Goal: Communication & Community: Ask a question

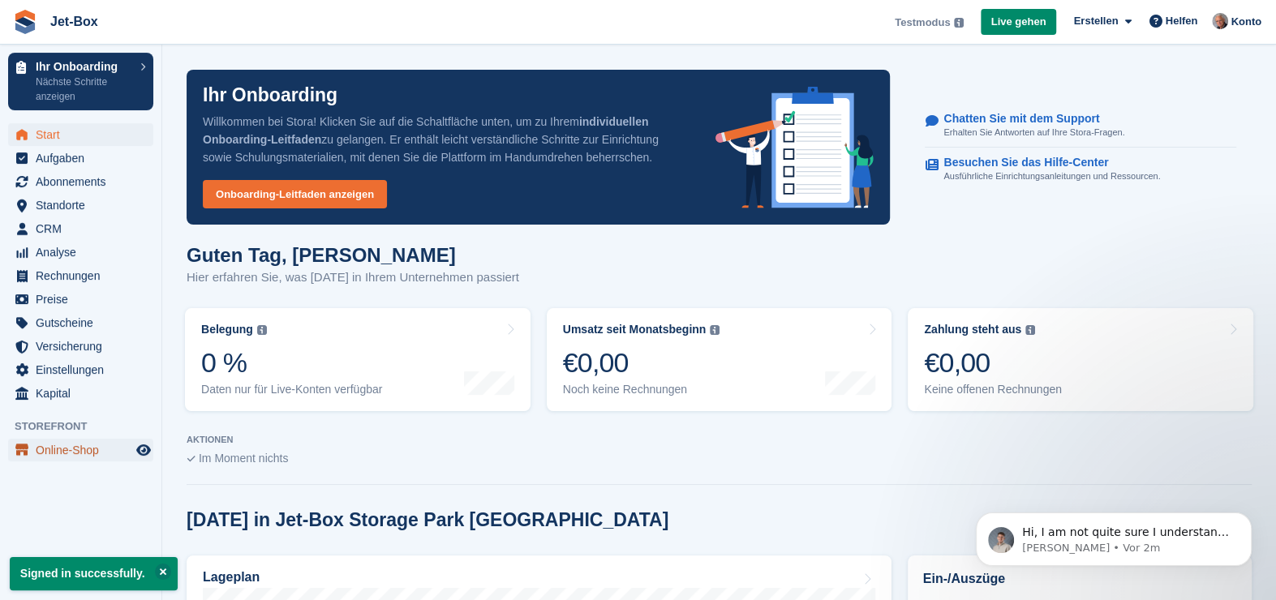
click at [62, 445] on span "Online-Shop" at bounding box center [84, 450] width 97 height 23
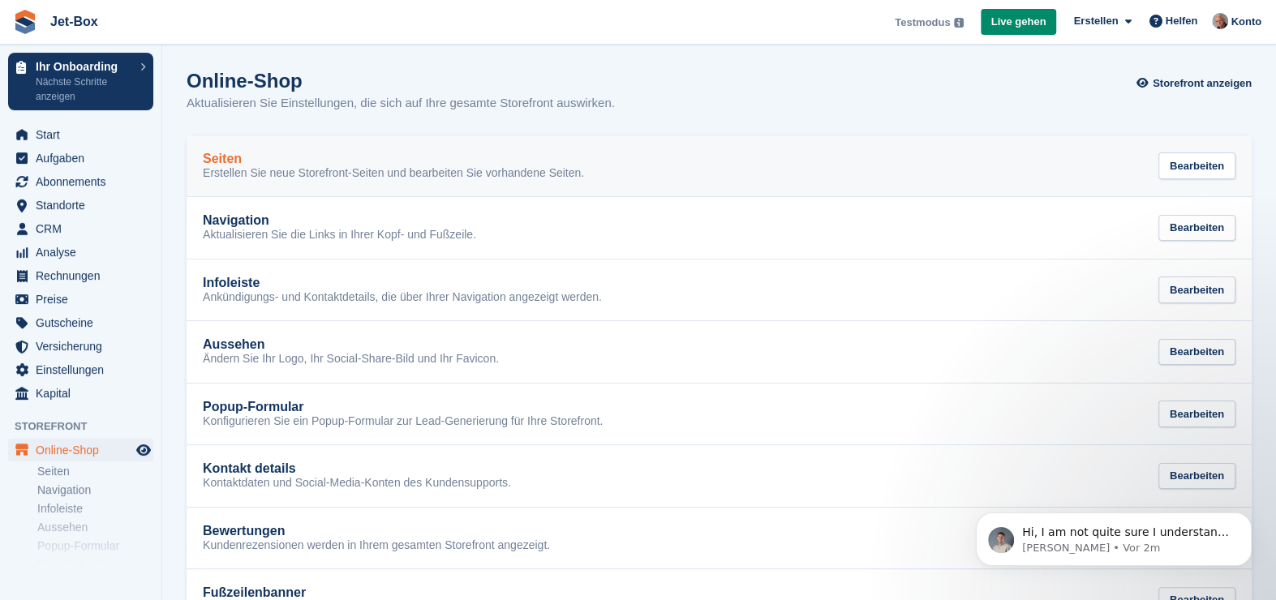
click at [219, 155] on h2 "Seiten" at bounding box center [222, 159] width 39 height 15
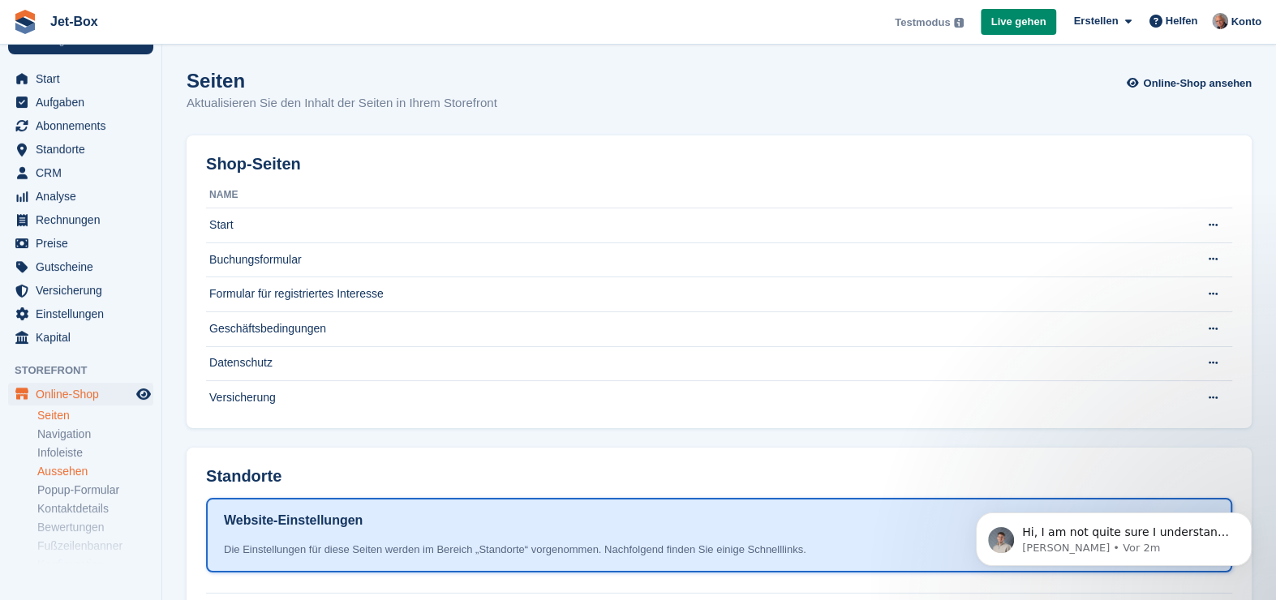
scroll to position [144, 0]
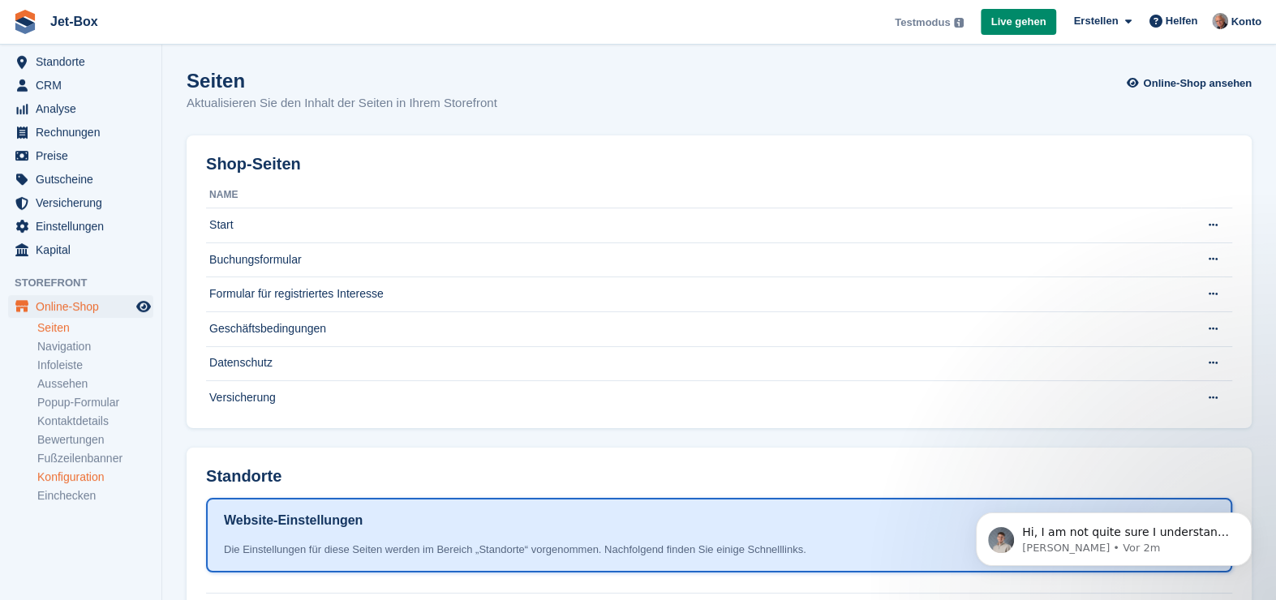
click at [84, 475] on link "Konfiguration" at bounding box center [95, 477] width 116 height 15
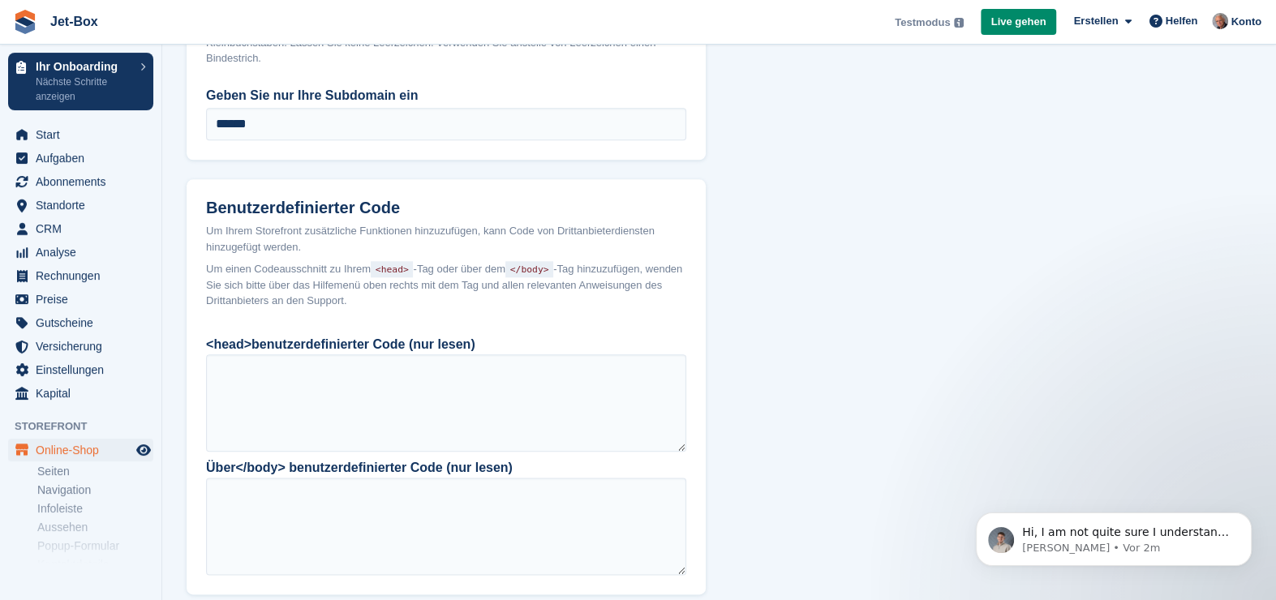
scroll to position [1298, 0]
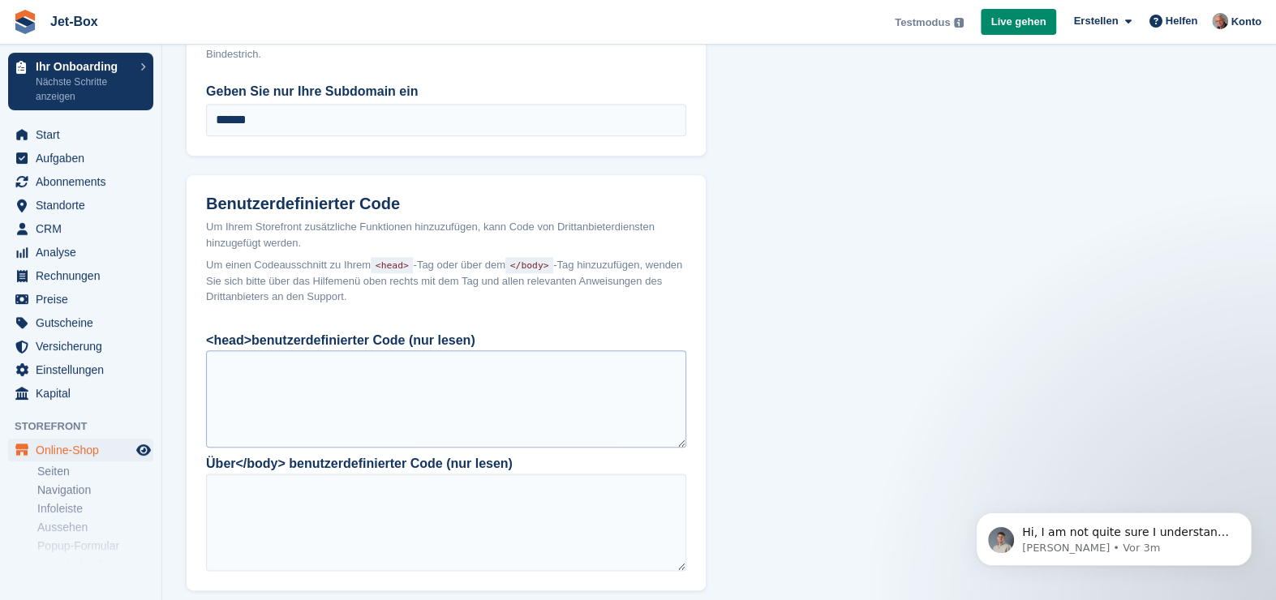
click at [305, 366] on div at bounding box center [446, 398] width 480 height 97
click at [286, 368] on div at bounding box center [446, 398] width 480 height 97
drag, startPoint x: 282, startPoint y: 367, endPoint x: 266, endPoint y: 367, distance: 15.4
click at [279, 367] on div at bounding box center [446, 398] width 480 height 97
click at [251, 366] on div at bounding box center [446, 398] width 480 height 97
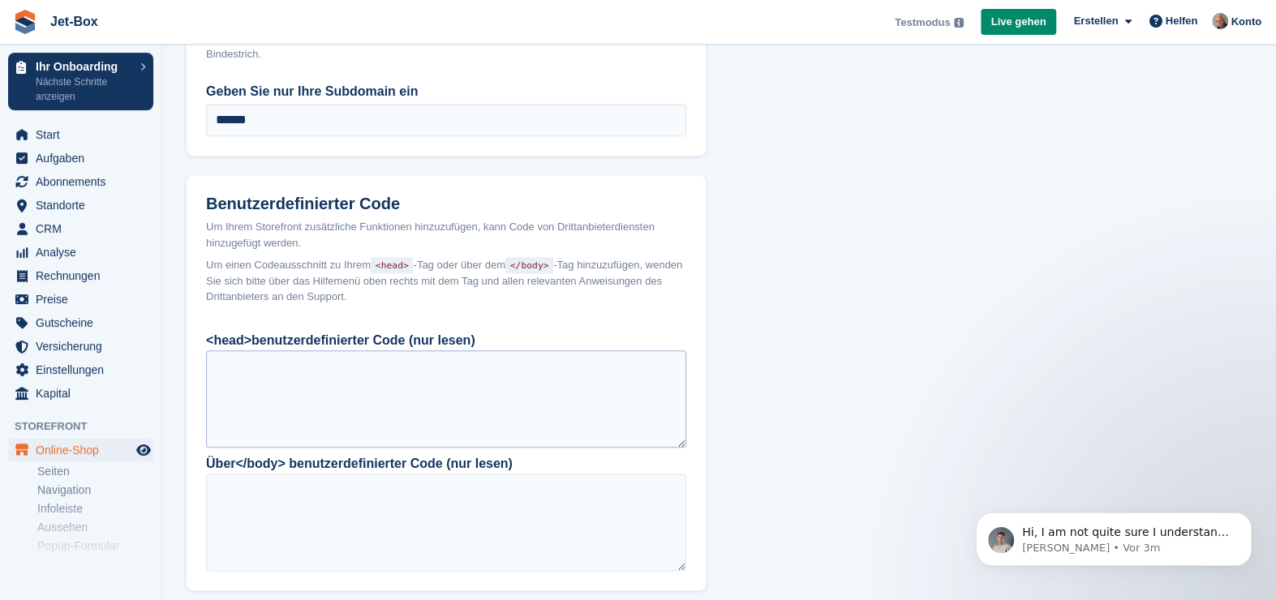
click at [252, 389] on div at bounding box center [446, 398] width 480 height 97
click at [542, 370] on div at bounding box center [446, 398] width 480 height 97
click at [513, 360] on div at bounding box center [446, 398] width 480 height 97
click at [436, 360] on div at bounding box center [446, 398] width 480 height 97
click at [324, 361] on div at bounding box center [446, 398] width 480 height 97
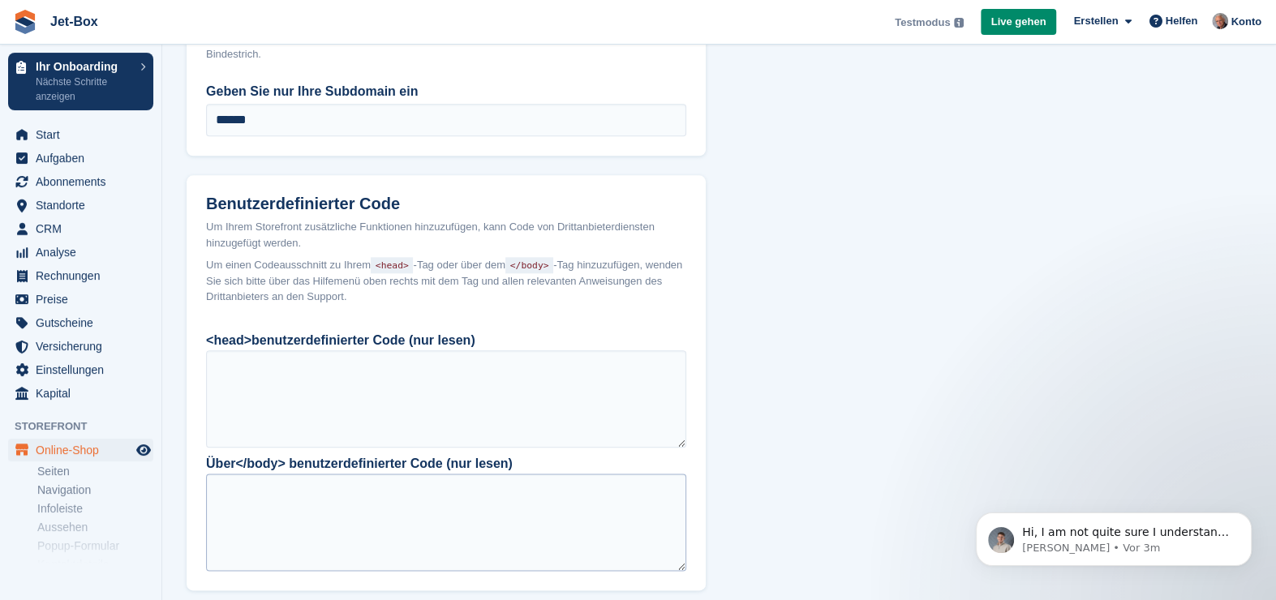
click at [286, 494] on div at bounding box center [446, 522] width 480 height 97
click at [282, 494] on div at bounding box center [446, 522] width 480 height 97
click at [309, 362] on div at bounding box center [446, 398] width 480 height 97
click at [252, 403] on div at bounding box center [446, 398] width 480 height 97
click at [1137, 533] on span "Hi, I am not quite sure I understand. Your Stora website is [URL][DOMAIN_NAME] …" at bounding box center [1125, 557] width 207 height 62
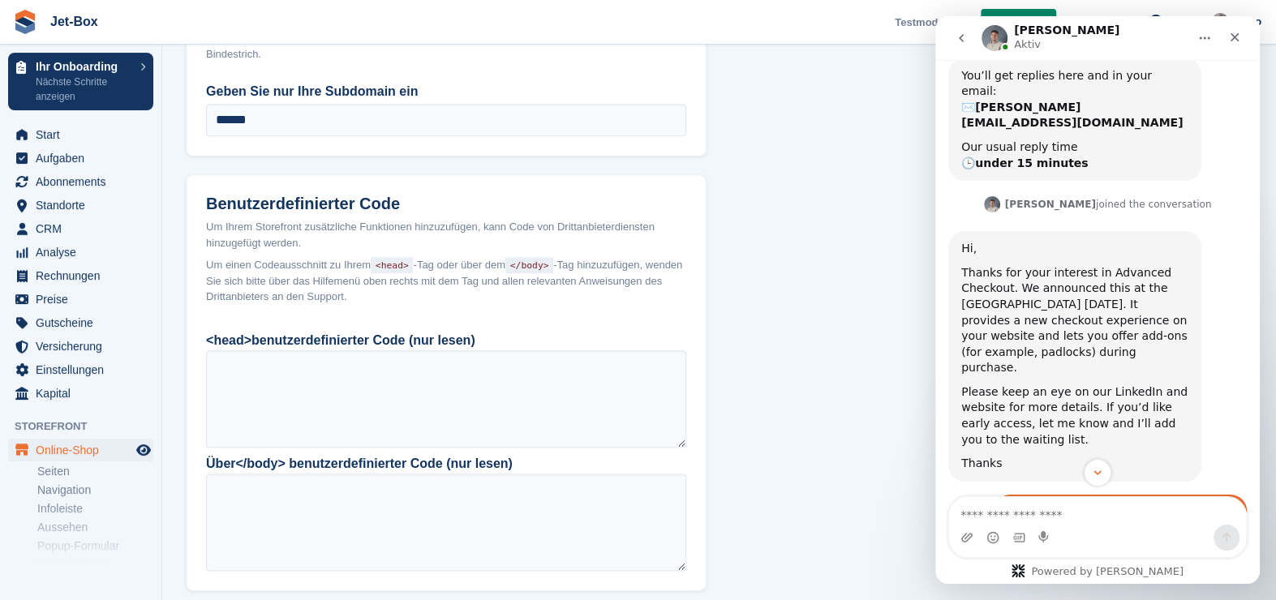
scroll to position [343, 0]
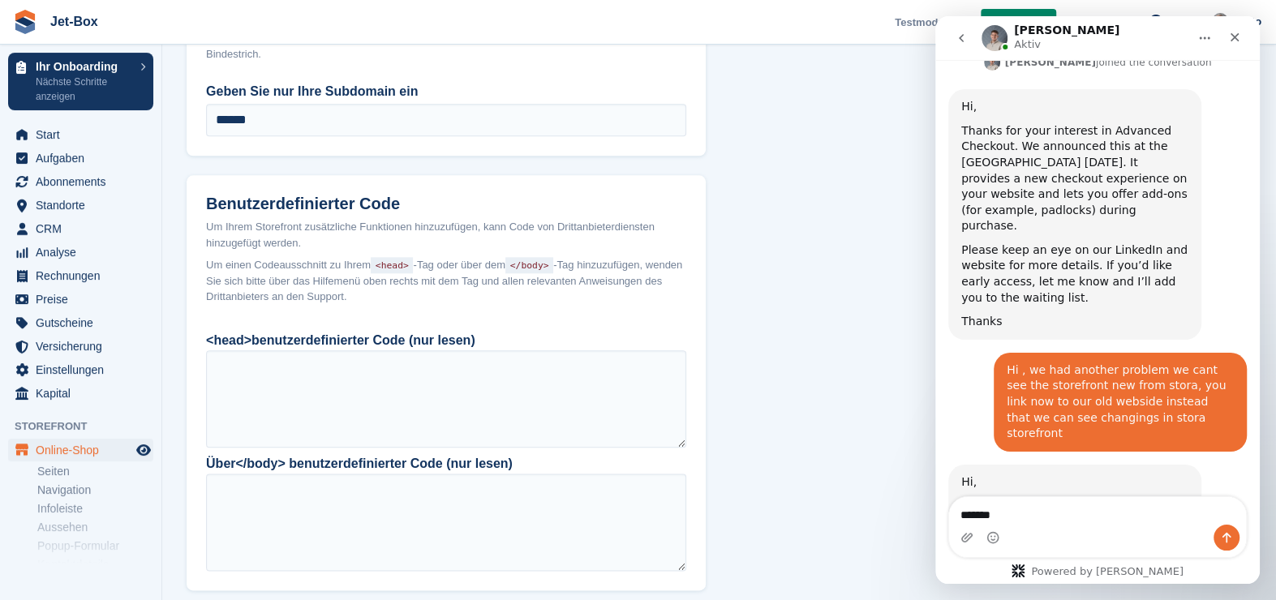
type textarea "********"
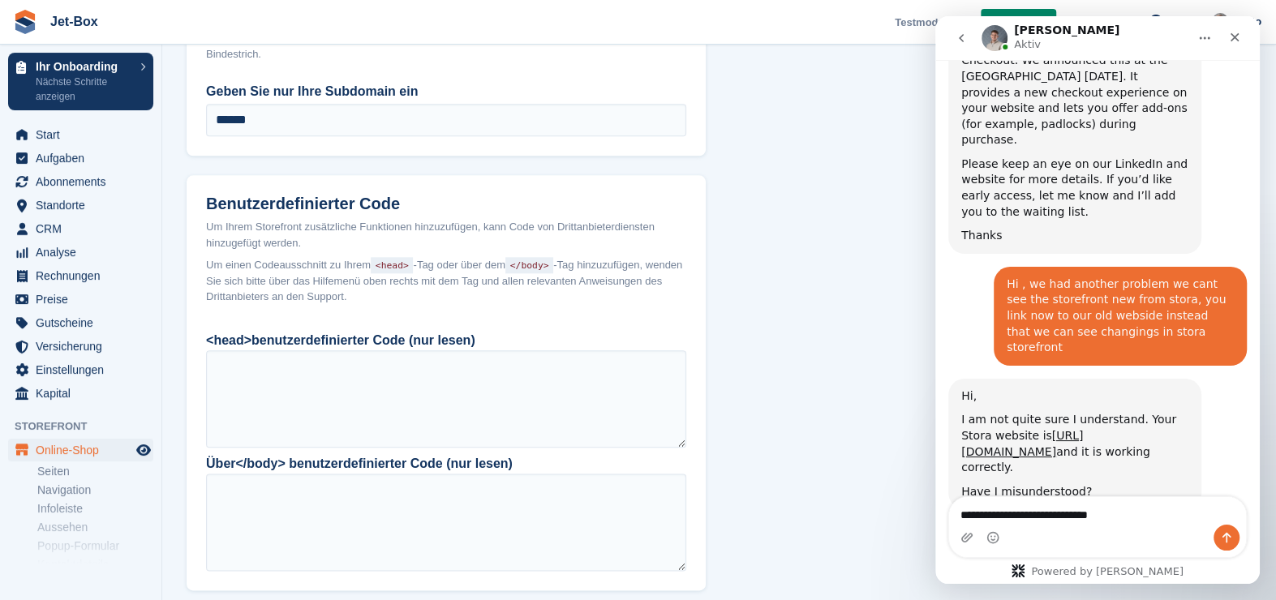
type textarea "**********"
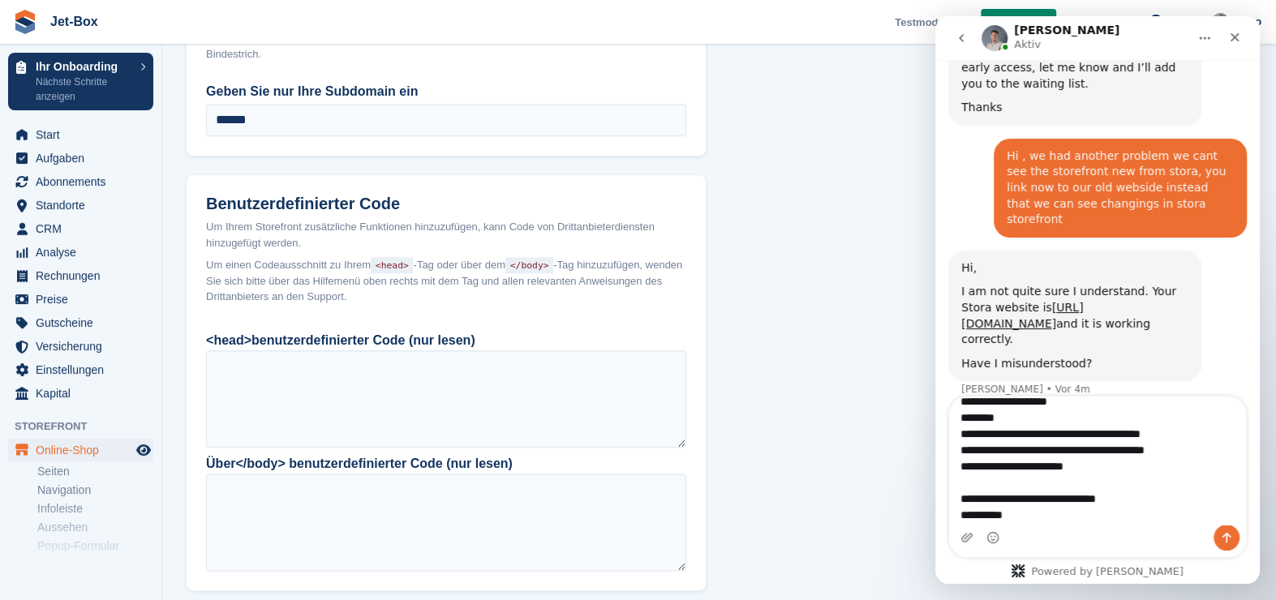
scroll to position [567, 0]
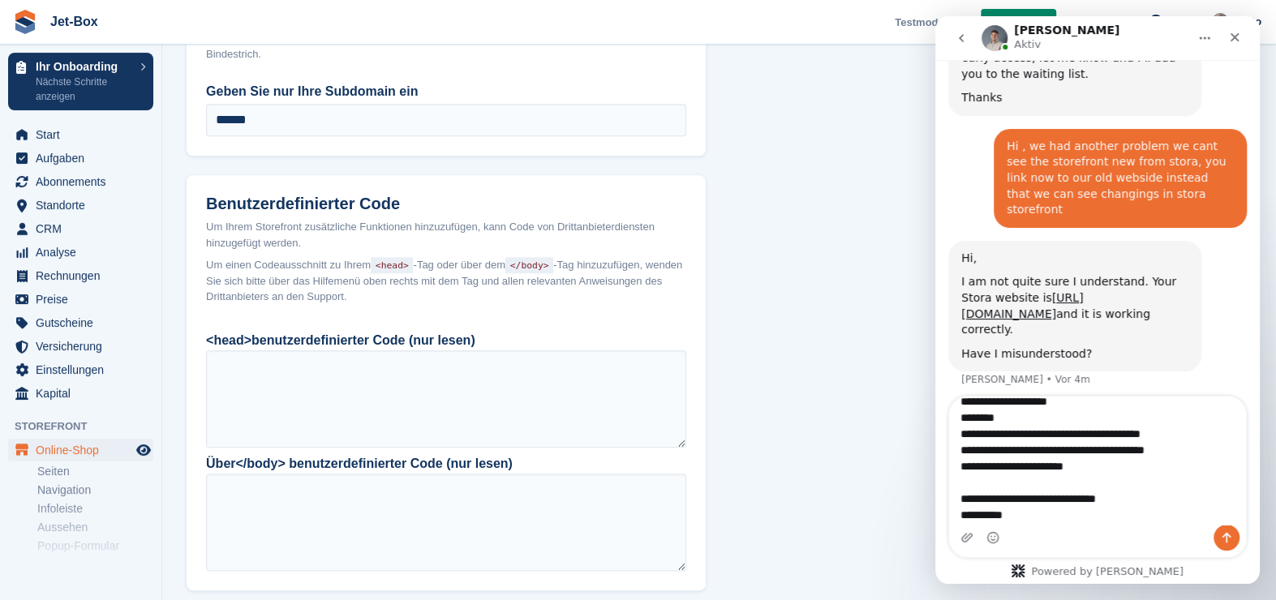
type textarea "**********"
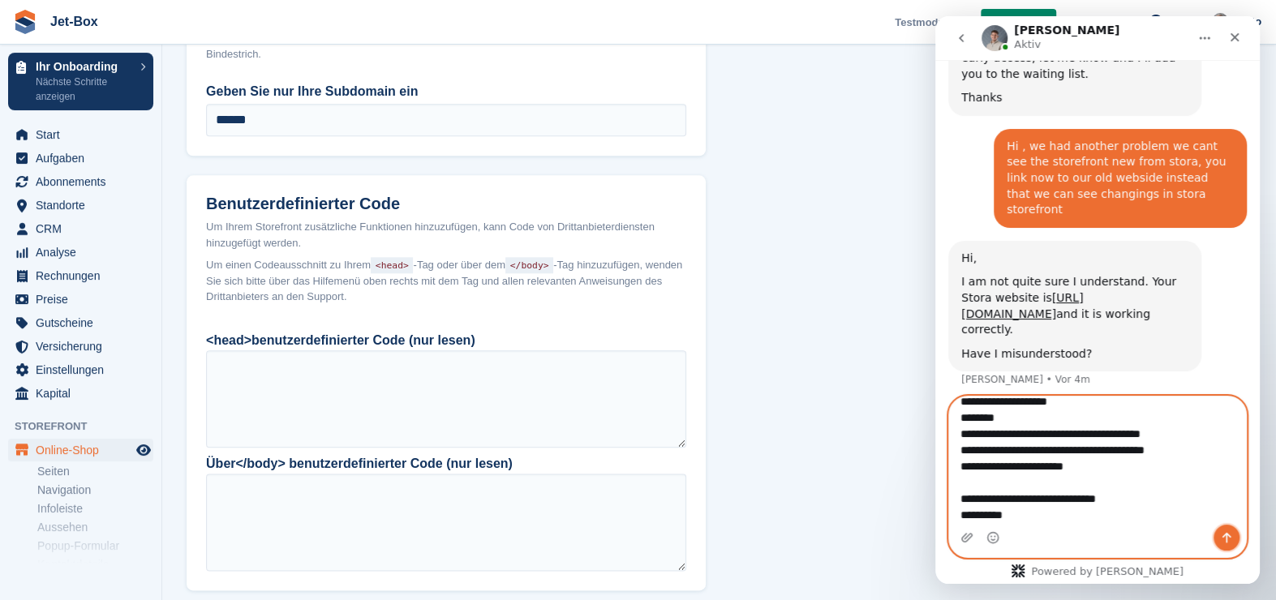
click at [1226, 532] on icon "Sende eine Nachricht…" at bounding box center [1226, 537] width 13 height 13
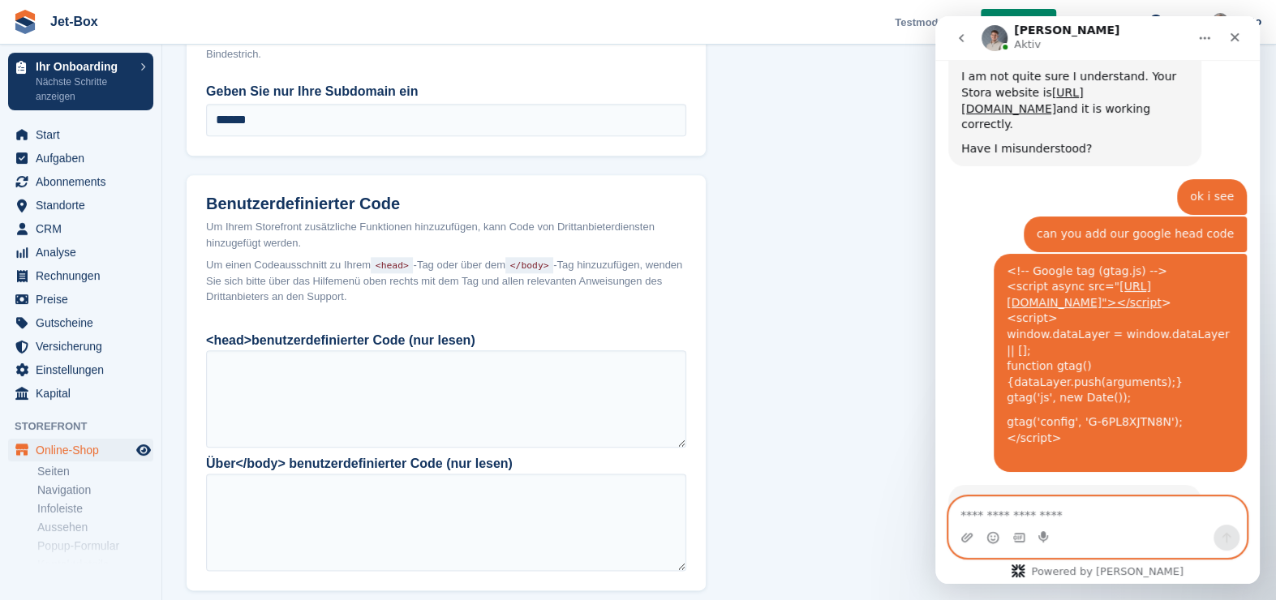
scroll to position [771, 0]
